Goal: Information Seeking & Learning: Check status

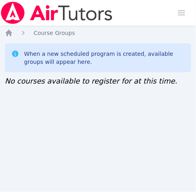
click at [11, 83] on span "No courses available to register for at this time." at bounding box center [91, 81] width 173 height 8
click at [10, 32] on icon "Breadcrumb" at bounding box center [9, 33] width 6 height 6
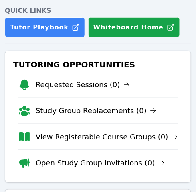
scroll to position [97, 0]
click at [72, 140] on link "View Registerable Course Groups (0)" at bounding box center [107, 136] width 142 height 11
